Goal: Task Accomplishment & Management: Manage account settings

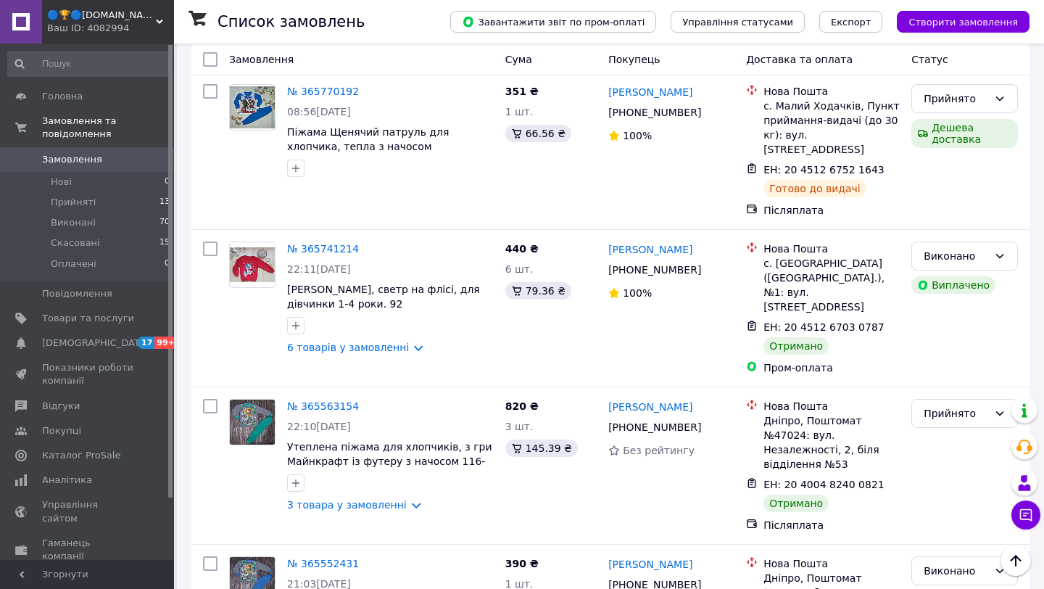
scroll to position [1404, 0]
click at [637, 400] on link "[PERSON_NAME]" at bounding box center [650, 407] width 84 height 15
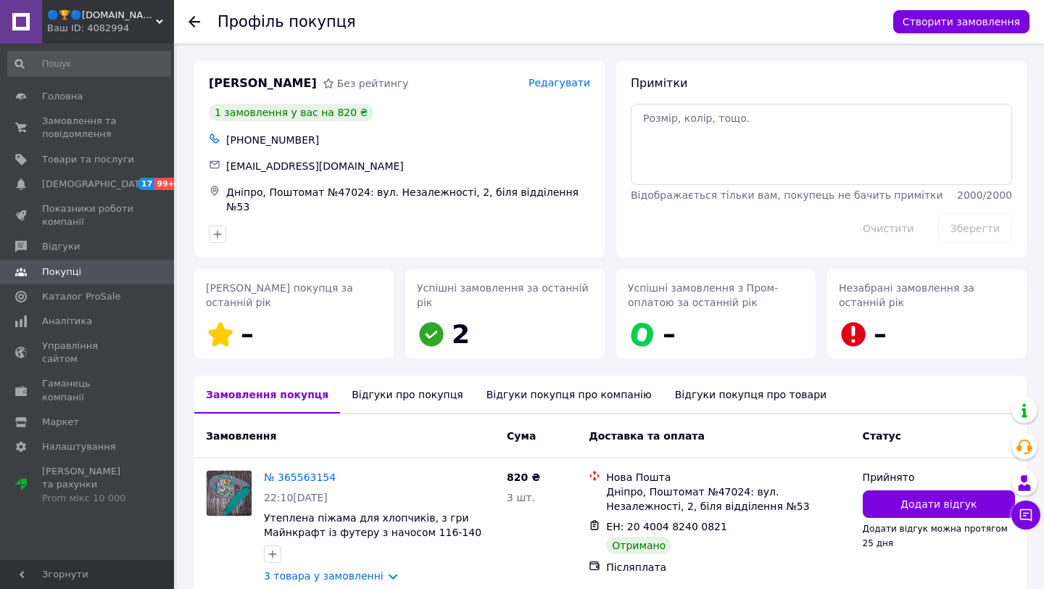
scroll to position [66, 0]
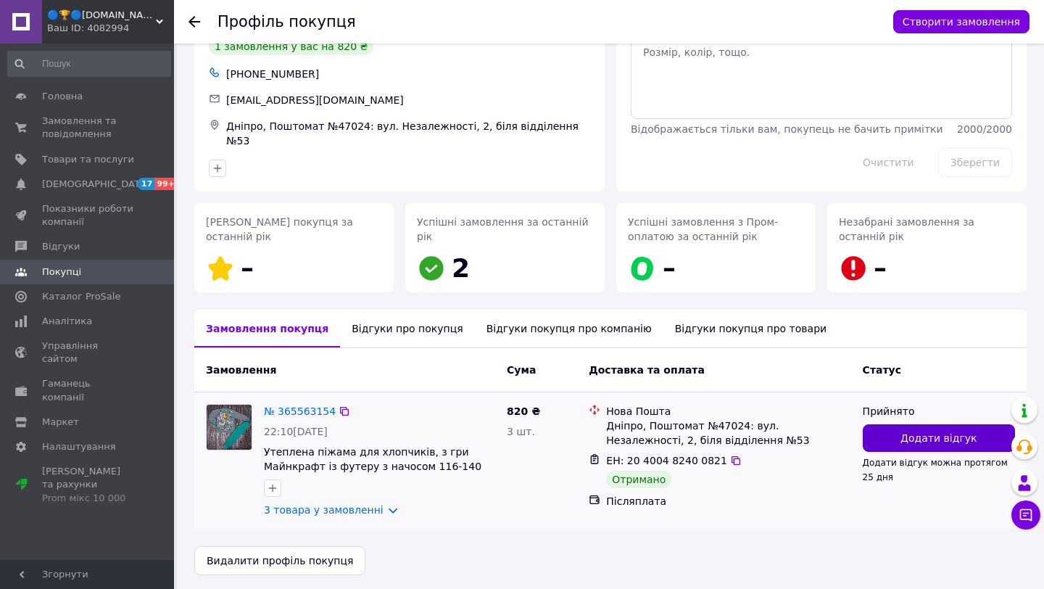
click at [921, 439] on span "Додати відгук" at bounding box center [939, 438] width 76 height 15
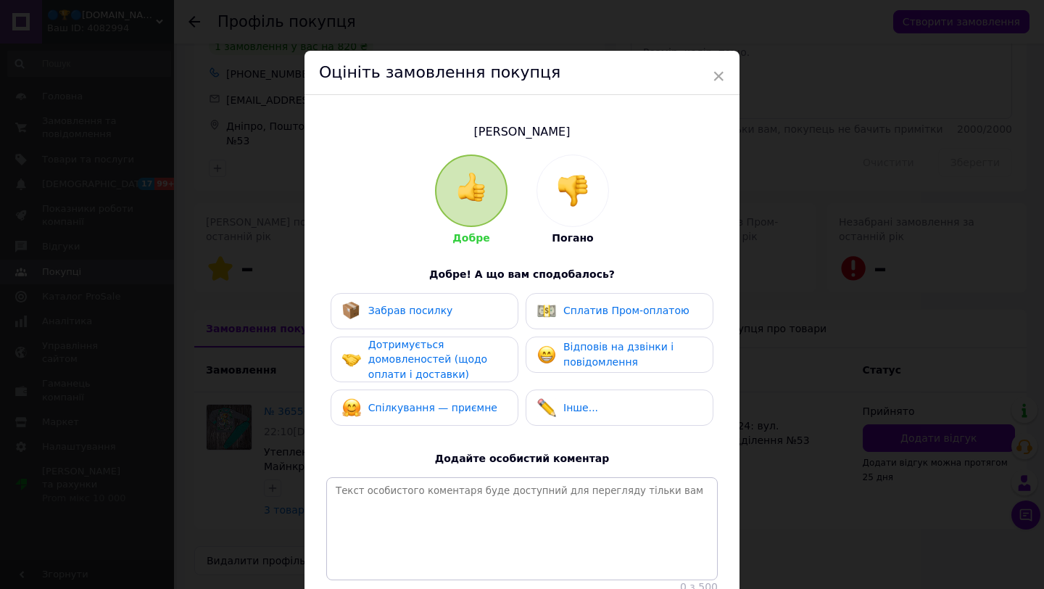
click at [428, 317] on div "Забрав посилку" at bounding box center [410, 310] width 85 height 15
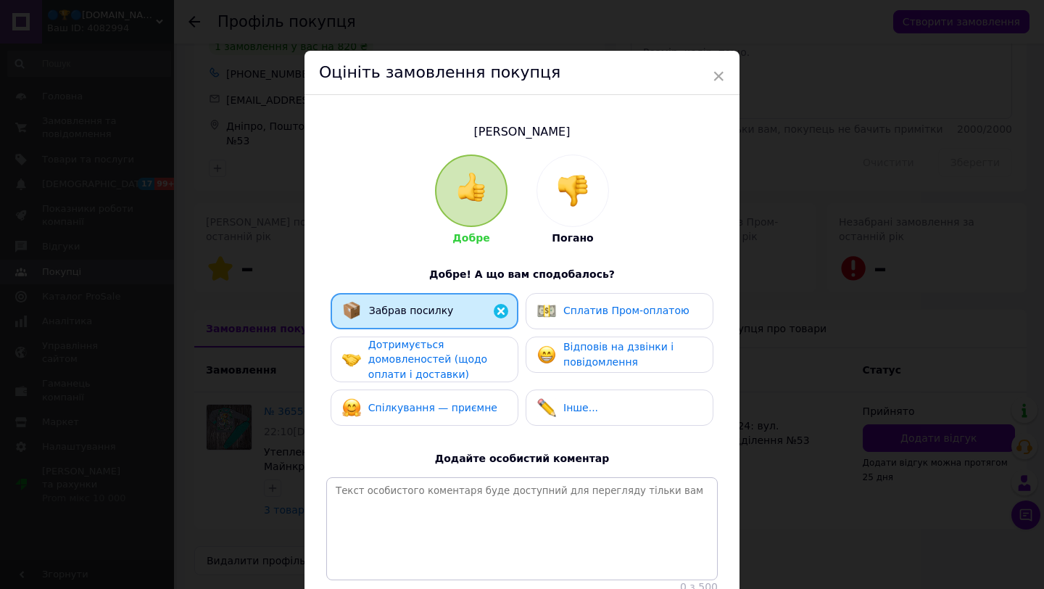
click at [434, 360] on span "Дотримується домовленостей (щодо оплати і доставки)" at bounding box center [427, 359] width 119 height 41
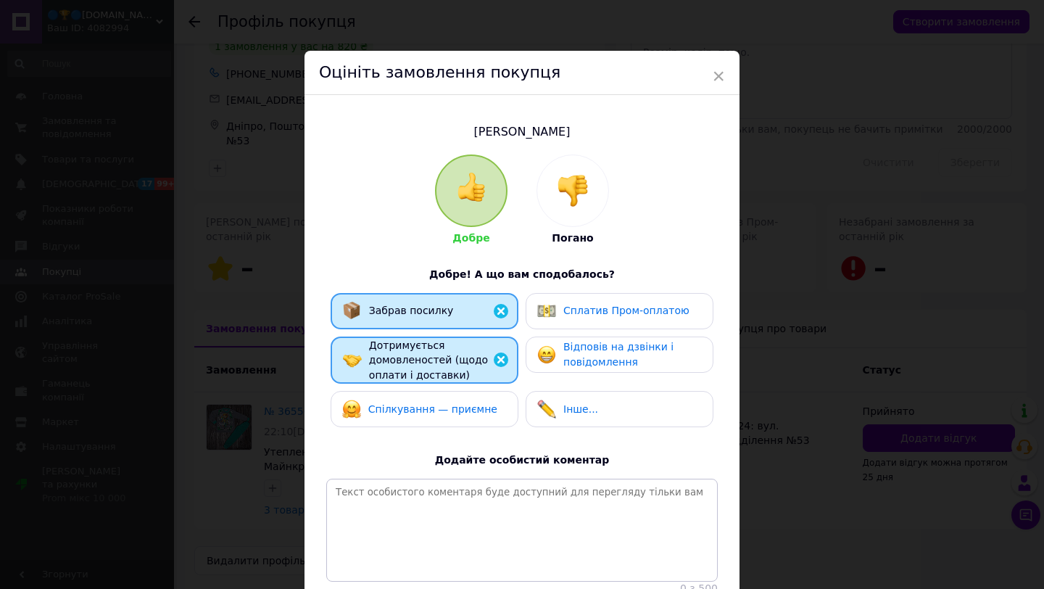
click at [435, 408] on span "Спілкування — приємне" at bounding box center [432, 409] width 129 height 12
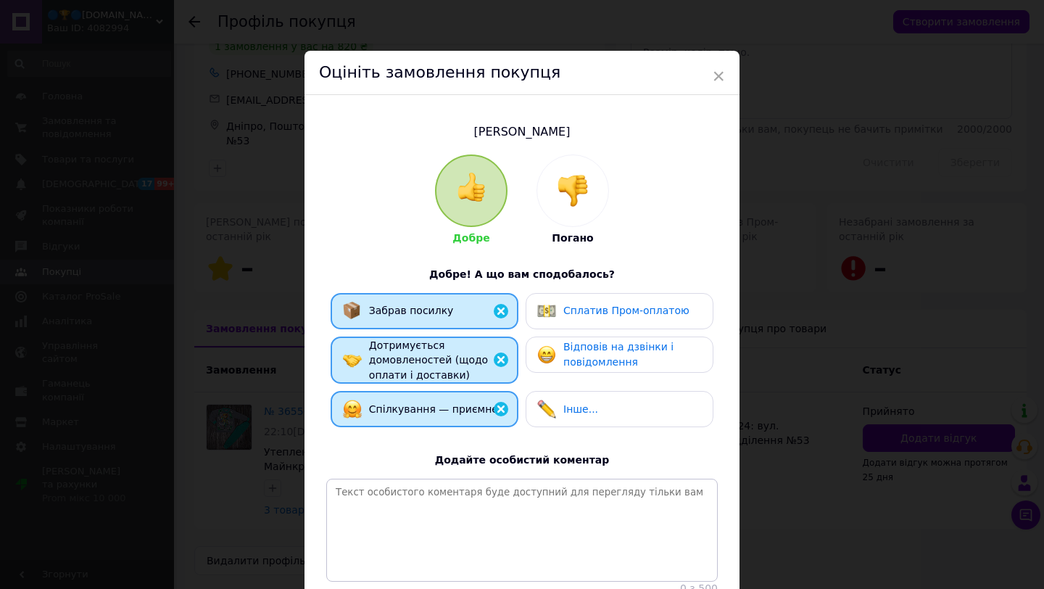
click at [630, 348] on span "Відповів на дзвінки і повідомлення" at bounding box center [619, 354] width 110 height 27
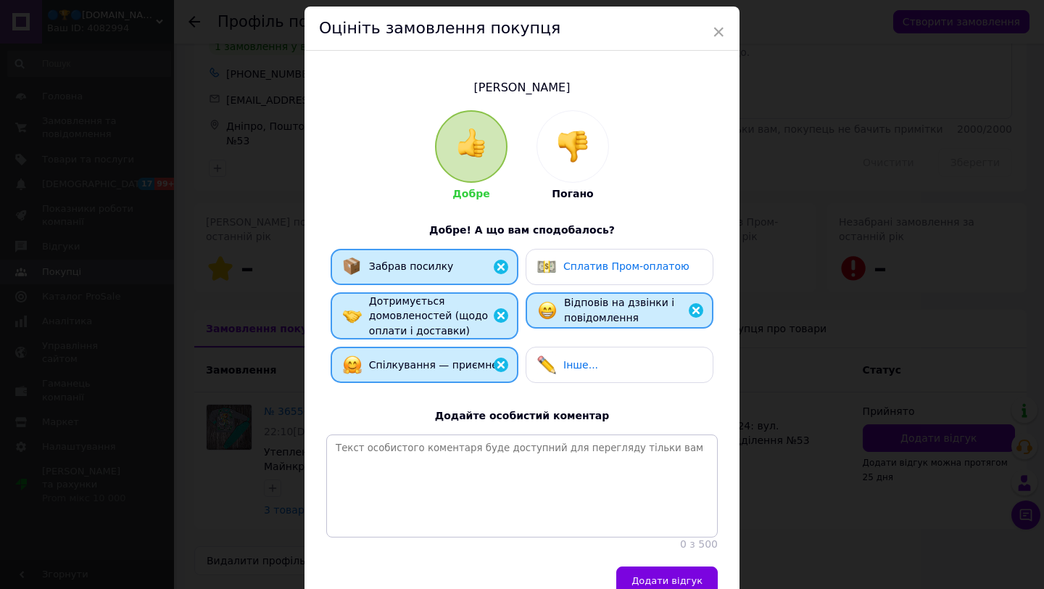
scroll to position [119, 0]
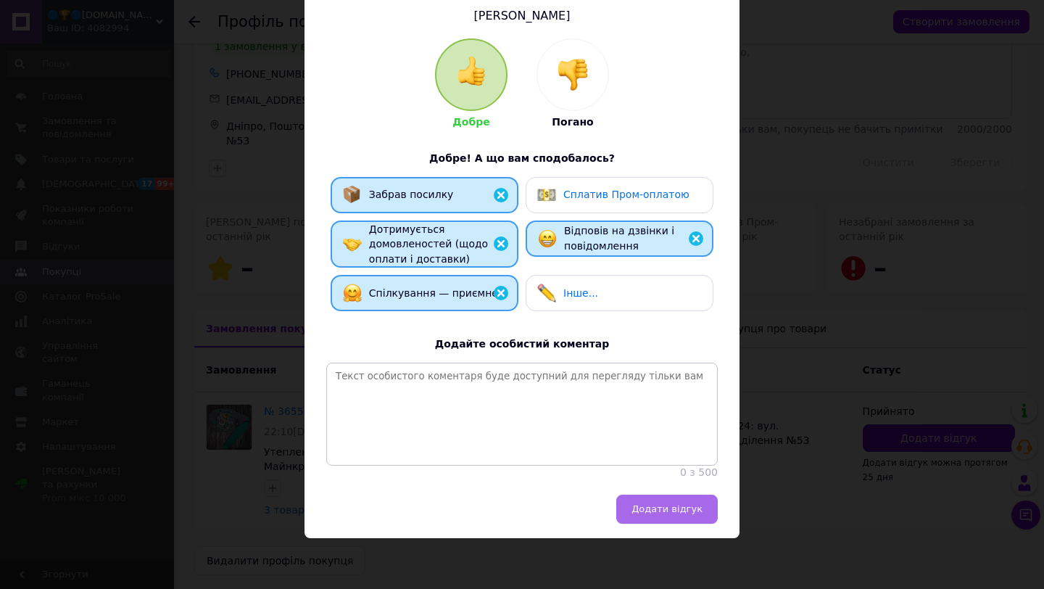
click at [637, 509] on span "Додати відгук" at bounding box center [667, 508] width 71 height 11
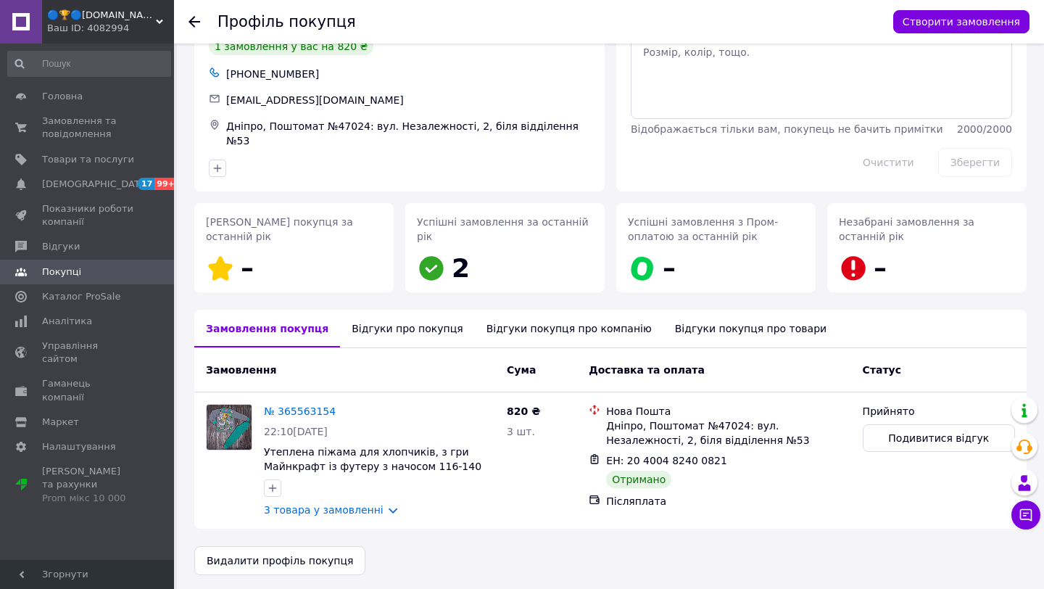
click at [190, 21] on use at bounding box center [195, 22] width 12 height 12
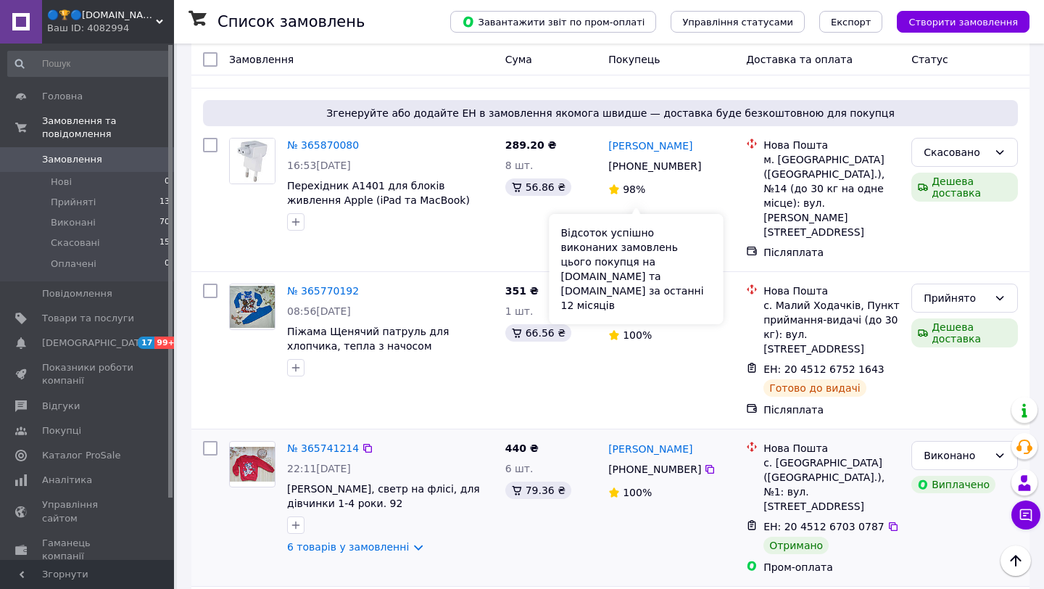
scroll to position [1211, 0]
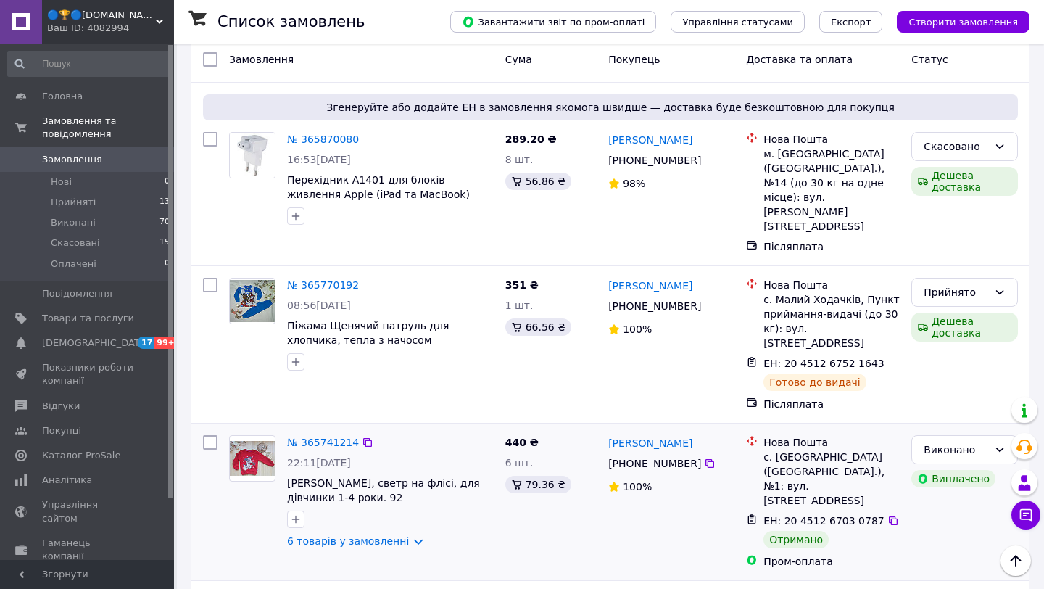
click at [643, 436] on link "[PERSON_NAME]" at bounding box center [650, 443] width 84 height 15
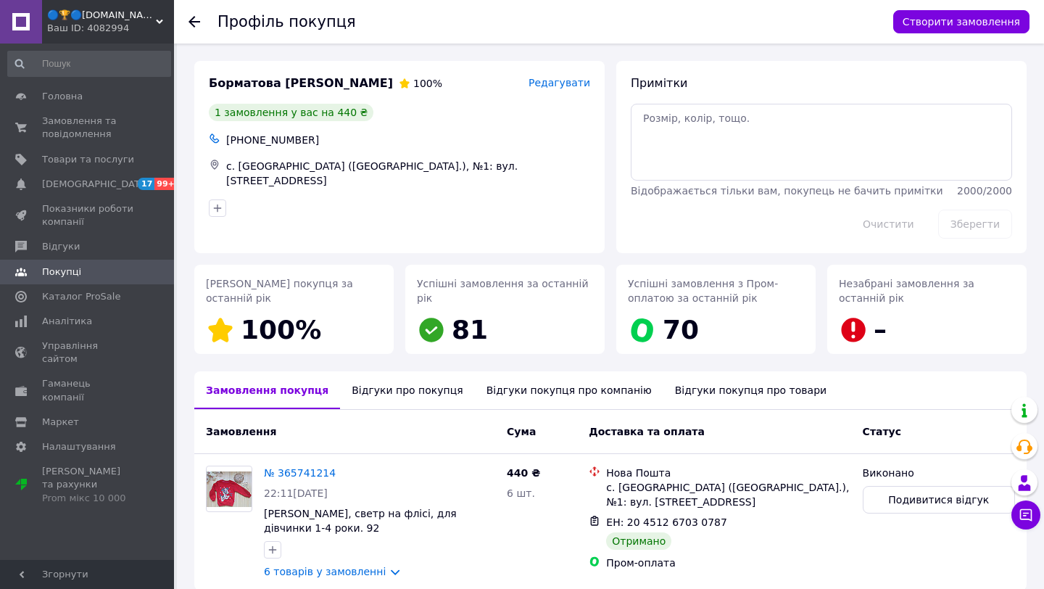
click at [194, 24] on icon at bounding box center [195, 22] width 12 height 12
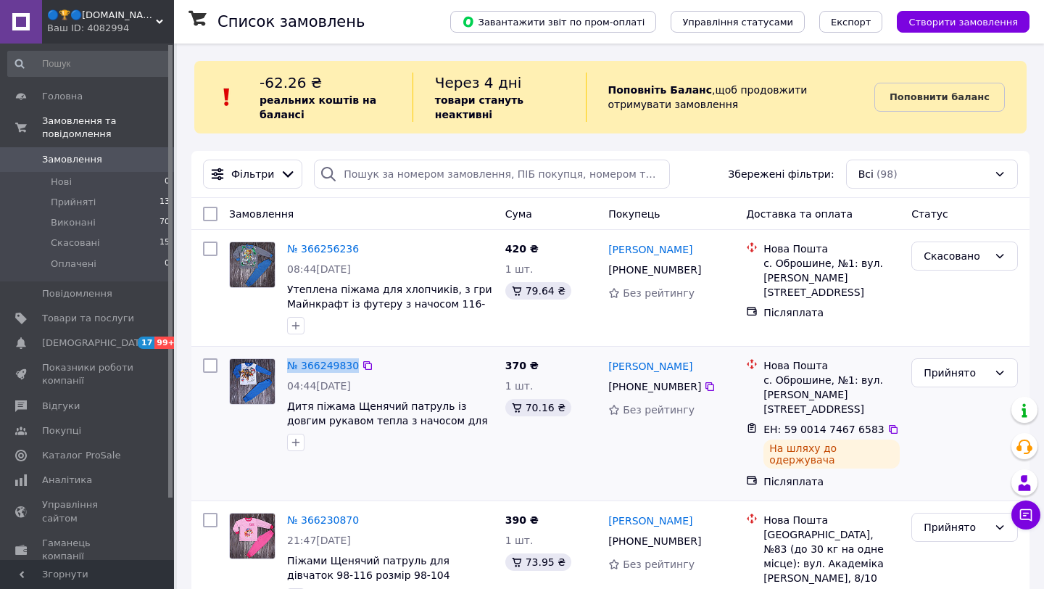
drag, startPoint x: 284, startPoint y: 366, endPoint x: 358, endPoint y: 366, distance: 74.7
click at [358, 366] on div "№ 366249830 04:44[DATE] Дитя піжама Щенячий патруль із довгим рукавом тепла з н…" at bounding box center [390, 404] width 218 height 104
copy link "№ 366249830"
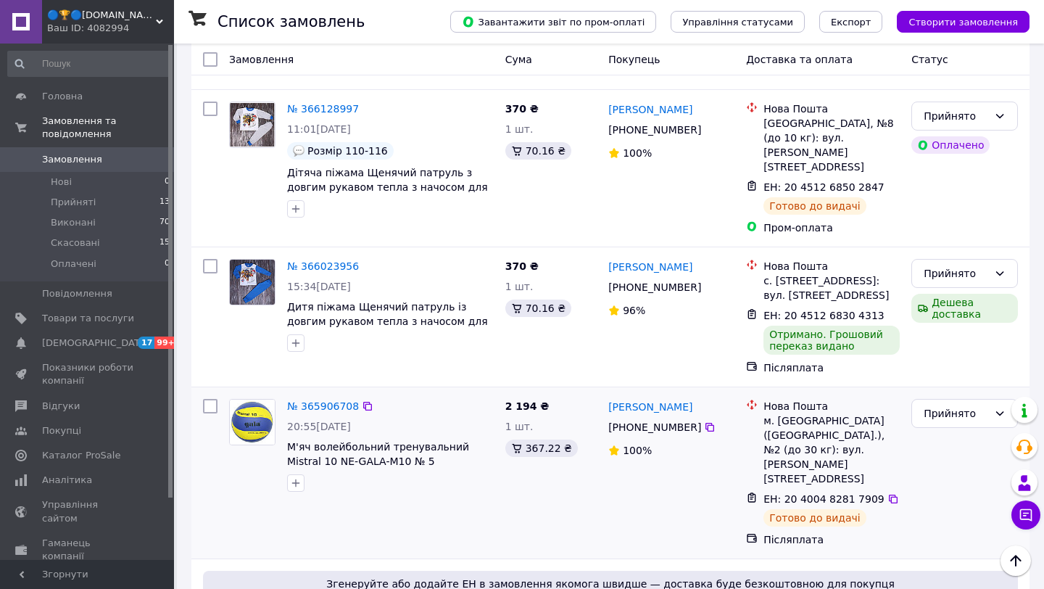
scroll to position [738, 0]
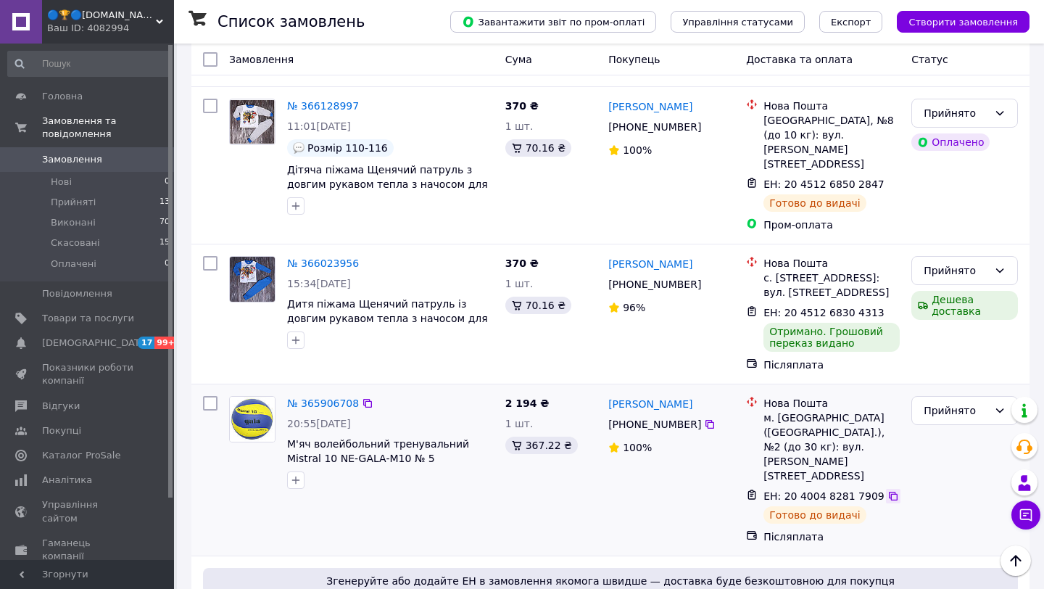
click at [888, 490] on icon at bounding box center [894, 496] width 12 height 12
click at [78, 202] on span "Прийняті" at bounding box center [73, 202] width 45 height 13
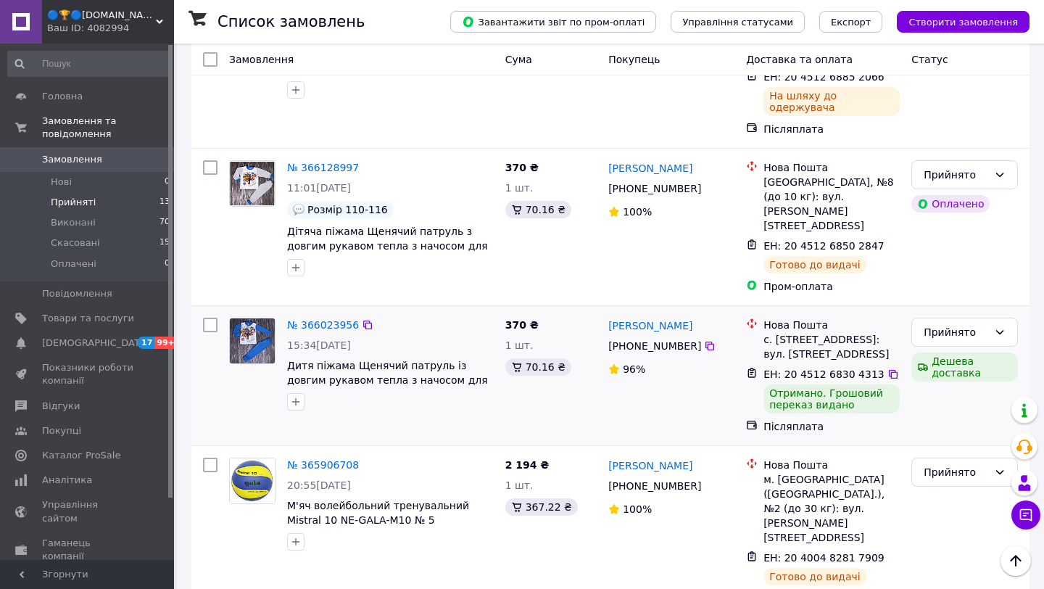
scroll to position [608, 0]
click at [1003, 325] on icon at bounding box center [1000, 331] width 12 height 12
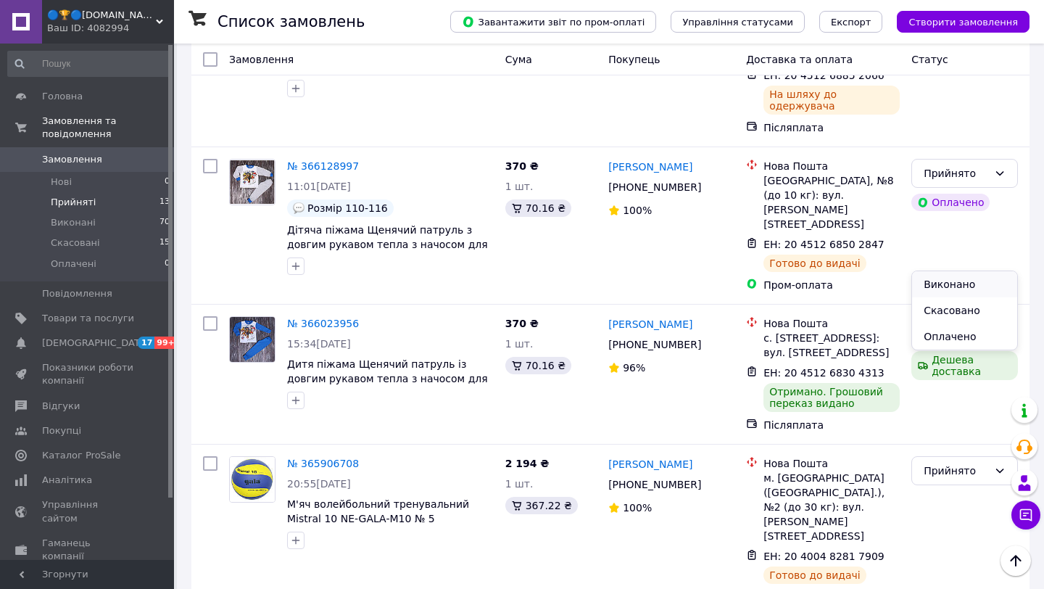
click at [940, 284] on li "Виконано" at bounding box center [964, 284] width 105 height 26
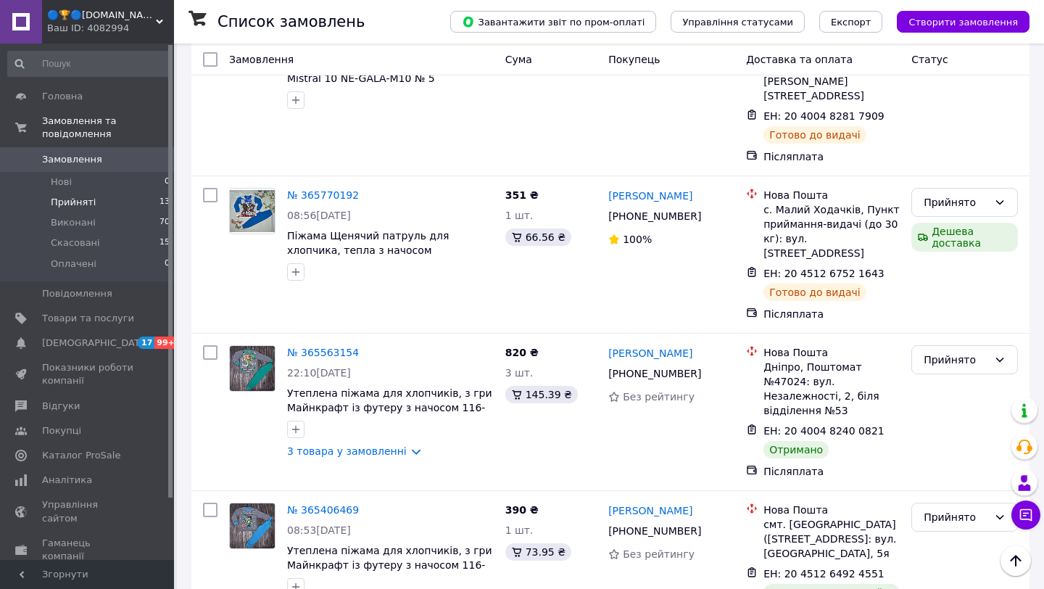
scroll to position [1052, 0]
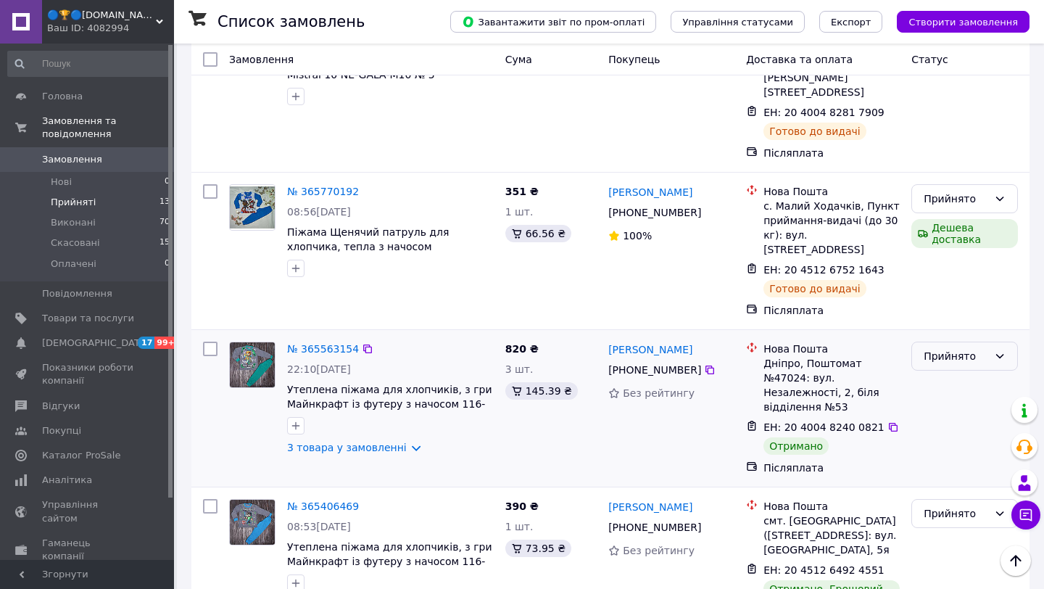
click at [1003, 350] on icon at bounding box center [1000, 356] width 12 height 12
click at [946, 280] on li "Виконано" at bounding box center [964, 281] width 105 height 26
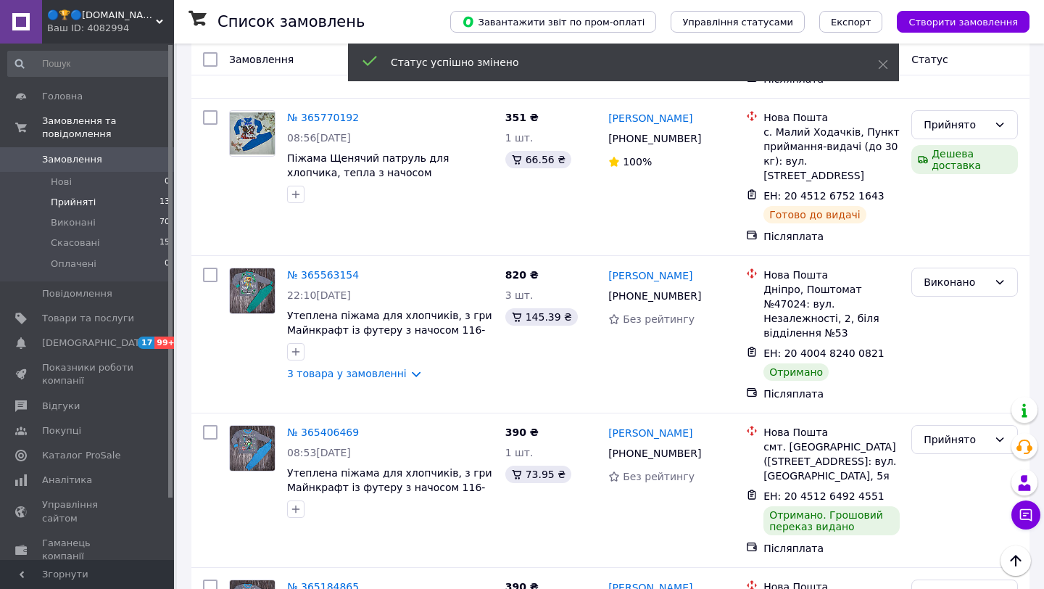
scroll to position [1132, 0]
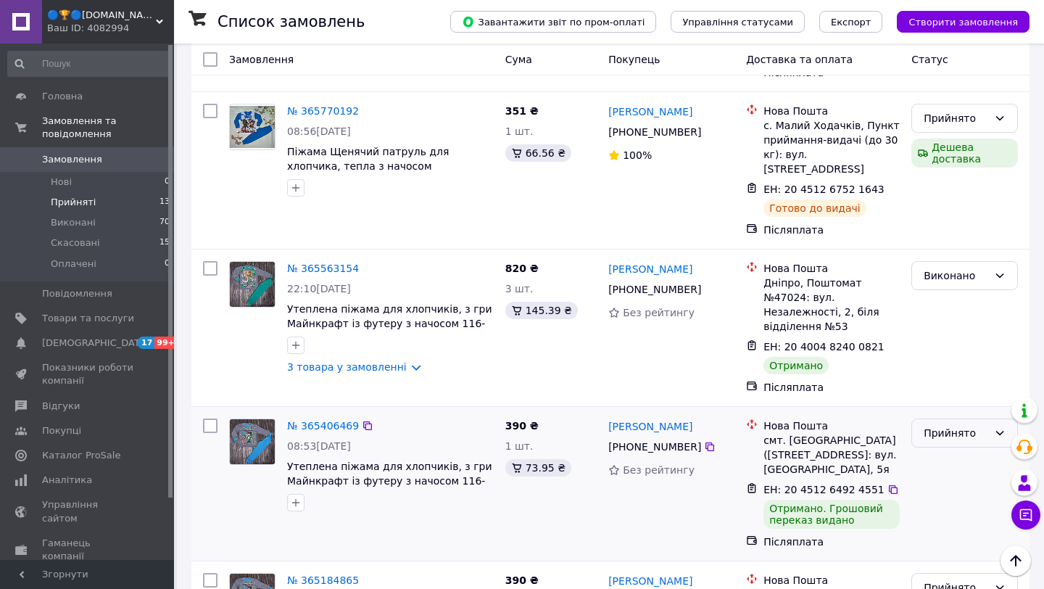
click at [1002, 427] on icon at bounding box center [1000, 433] width 12 height 12
click at [964, 358] on li "Виконано" at bounding box center [964, 357] width 105 height 26
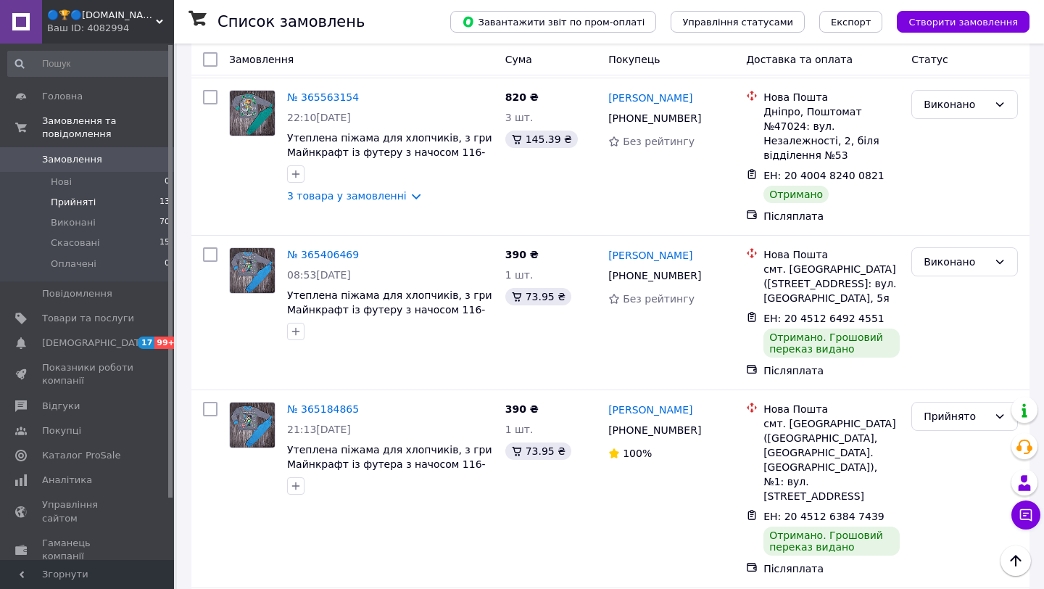
scroll to position [1168, 0]
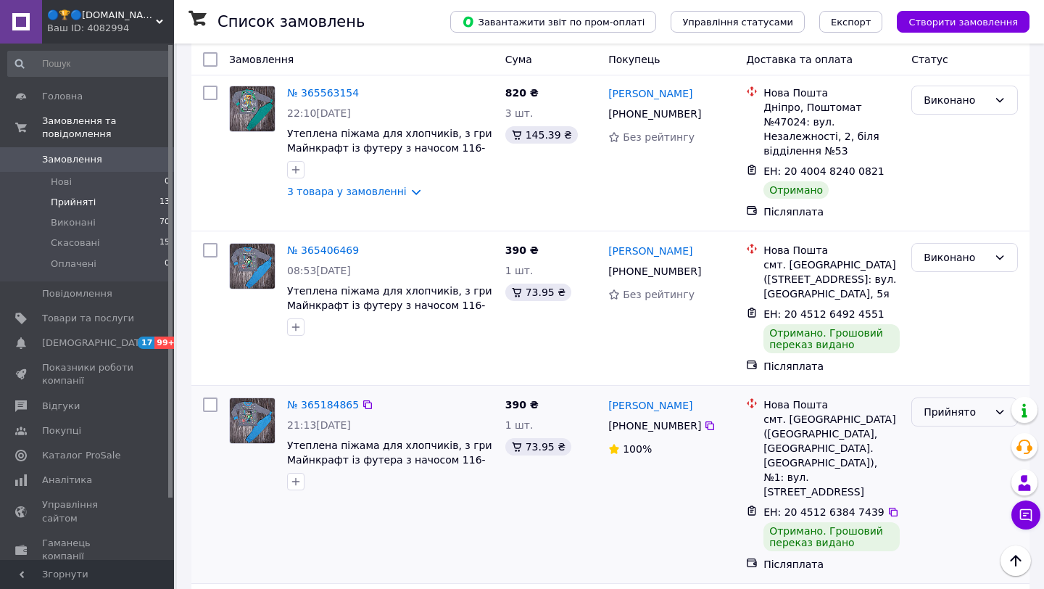
click at [1001, 406] on icon at bounding box center [1000, 412] width 12 height 12
click at [959, 340] on li "Виконано" at bounding box center [964, 336] width 105 height 26
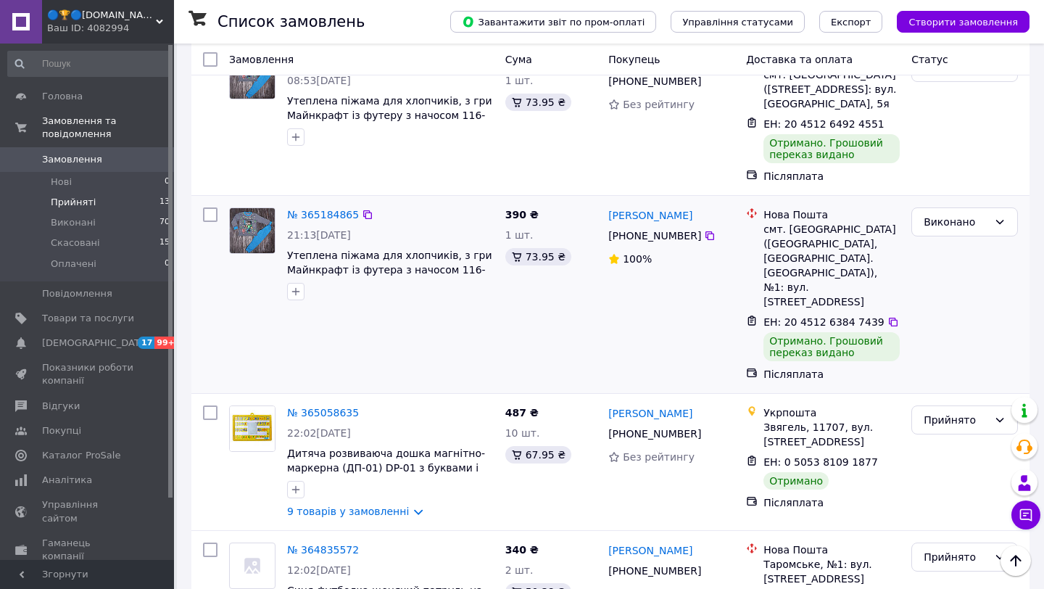
scroll to position [1359, 0]
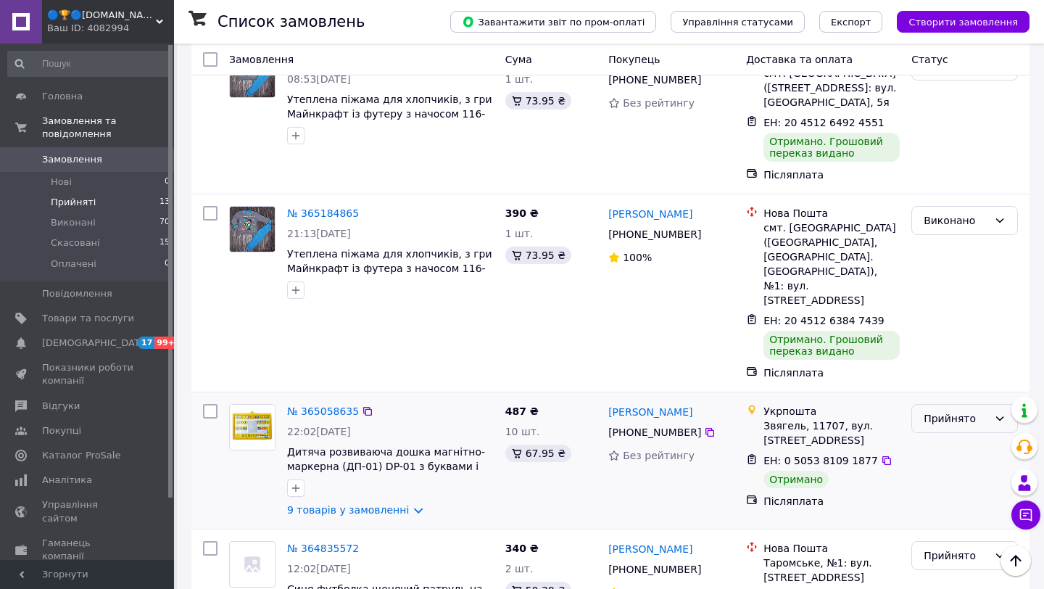
click at [1003, 413] on icon at bounding box center [1000, 419] width 12 height 12
click at [968, 315] on li "Виконано" at bounding box center [964, 314] width 105 height 26
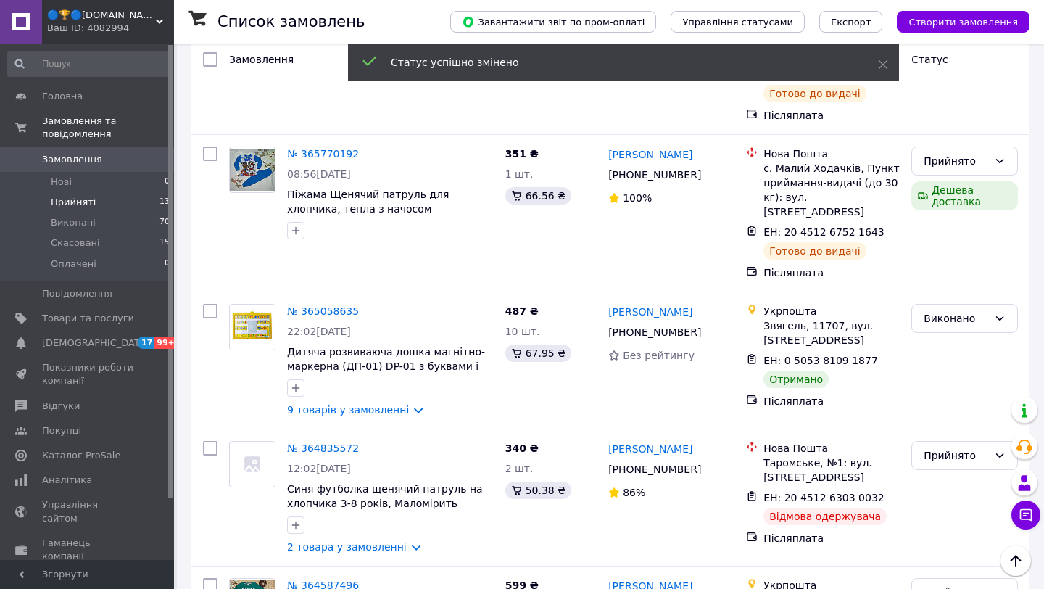
scroll to position [991, 0]
